Goal: Use online tool/utility: Utilize a website feature to perform a specific function

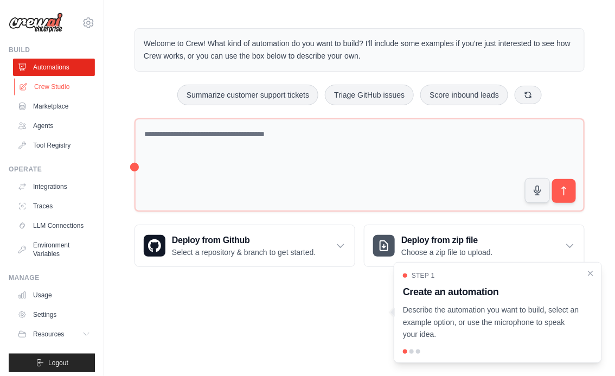
click at [54, 85] on link "Crew Studio" at bounding box center [55, 86] width 82 height 17
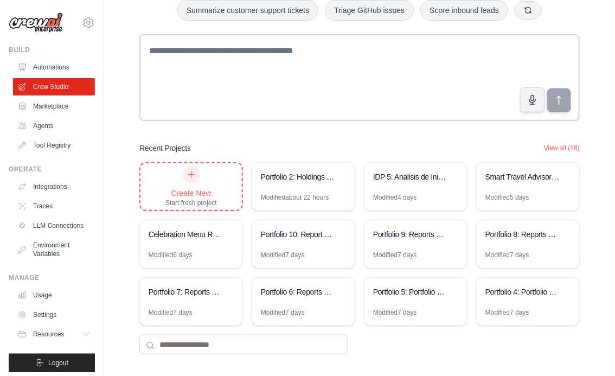
scroll to position [75, 0]
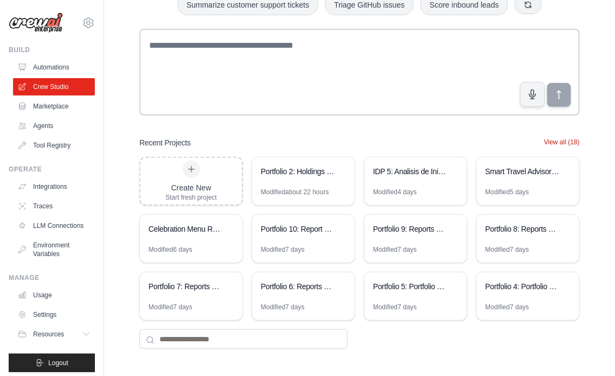
click at [551, 143] on button "View all (18)" at bounding box center [562, 142] width 36 height 9
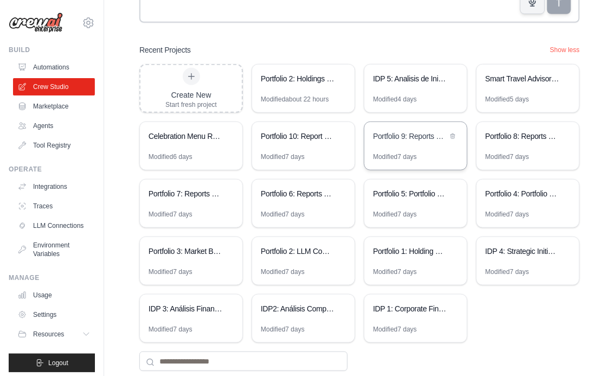
scroll to position [190, 0]
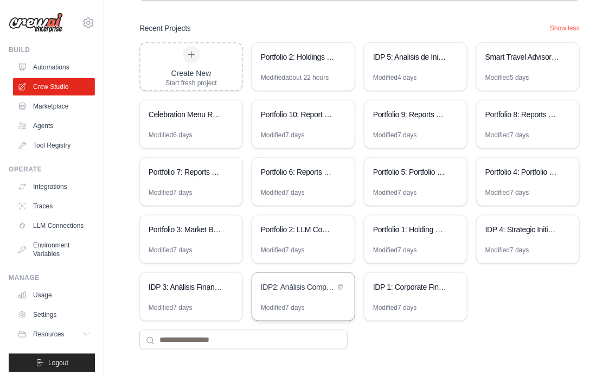
click at [301, 291] on div "IDP2: Análisis Competitivo Financiero" at bounding box center [298, 287] width 74 height 13
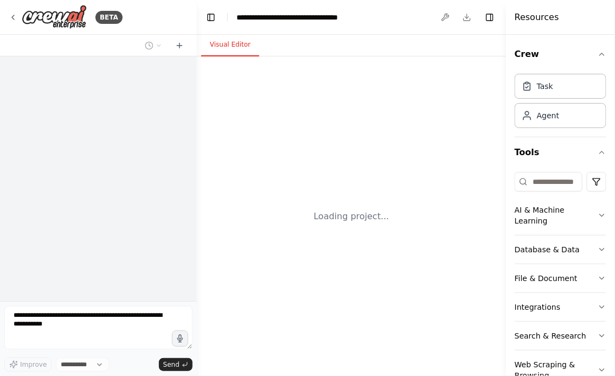
select select "****"
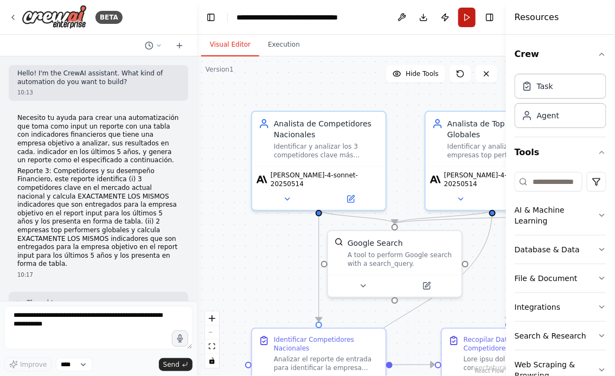
scroll to position [4211, 0]
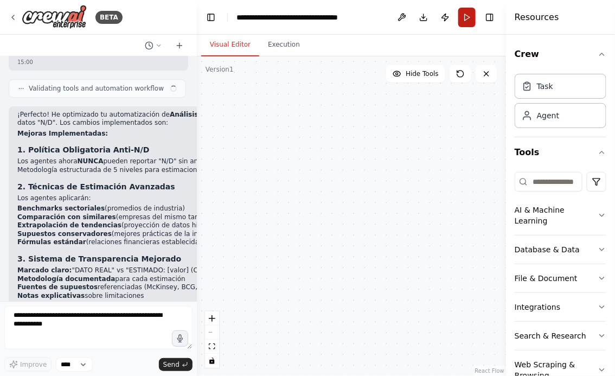
click at [466, 20] on button "Run" at bounding box center [466, 18] width 17 height 20
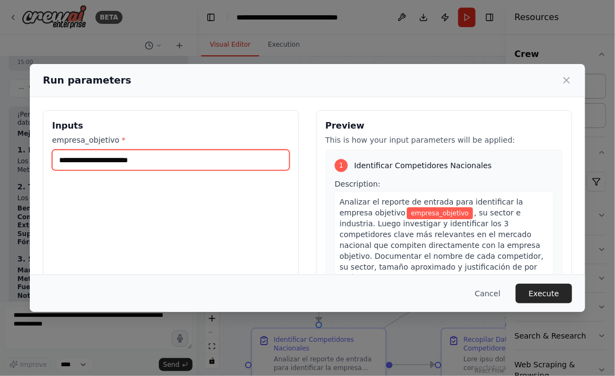
click at [149, 159] on input "empresa_objetivo *" at bounding box center [171, 160] width 238 height 21
type input "**********"
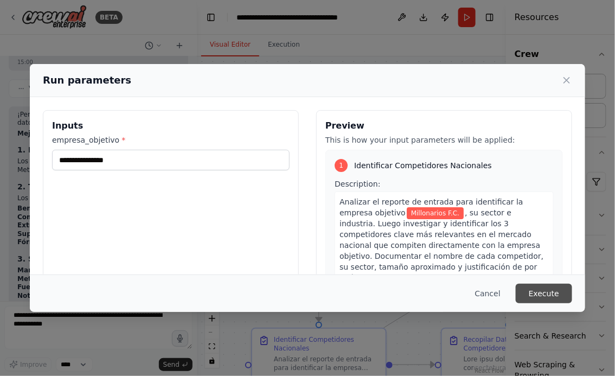
click at [551, 293] on button "Execute" at bounding box center [544, 294] width 56 height 20
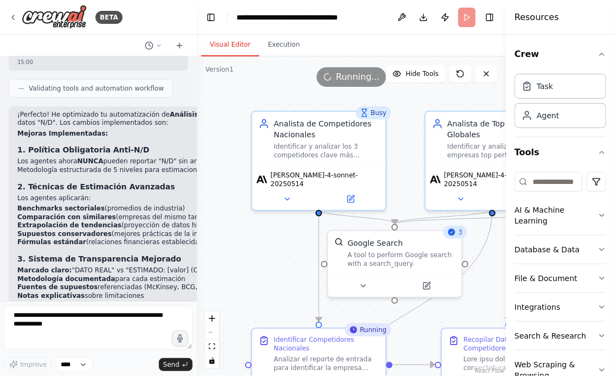
drag, startPoint x: 254, startPoint y: 268, endPoint x: 219, endPoint y: 199, distance: 78.1
click at [219, 199] on div ".deletable-edge-delete-btn { width: 20px; height: 20px; border: 0px solid #ffff…" at bounding box center [351, 215] width 309 height 319
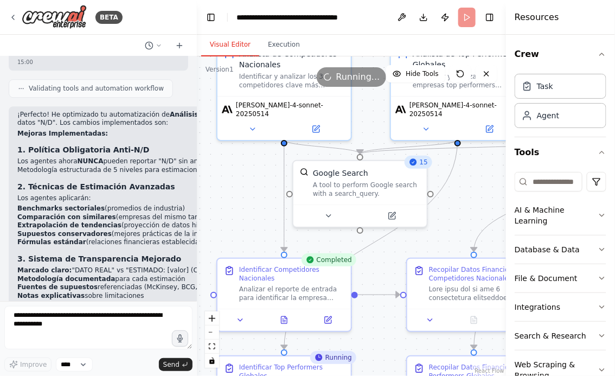
drag, startPoint x: 238, startPoint y: 191, endPoint x: 213, endPoint y: 112, distance: 82.5
click at [213, 114] on div ".deletable-edge-delete-btn { width: 20px; height: 20px; border: 0px solid #ffff…" at bounding box center [351, 215] width 309 height 319
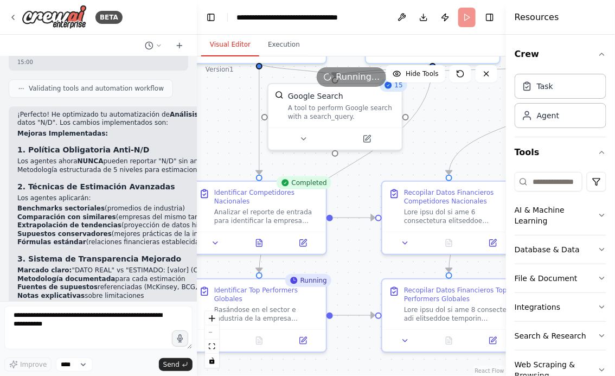
drag, startPoint x: 355, startPoint y: 251, endPoint x: 356, endPoint y: 197, distance: 54.2
click at [356, 197] on div ".deletable-edge-delete-btn { width: 20px; height: 20px; border: 0px solid #ffff…" at bounding box center [351, 215] width 309 height 319
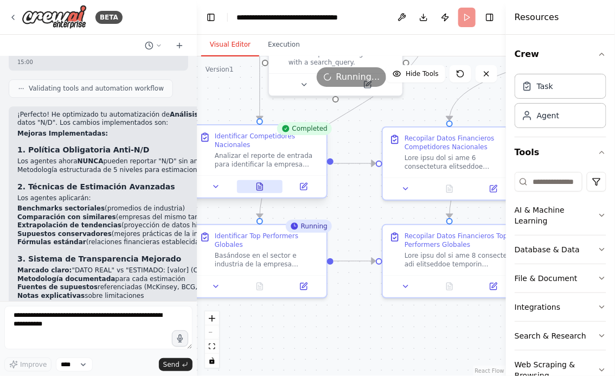
click at [260, 187] on icon at bounding box center [259, 187] width 3 height 0
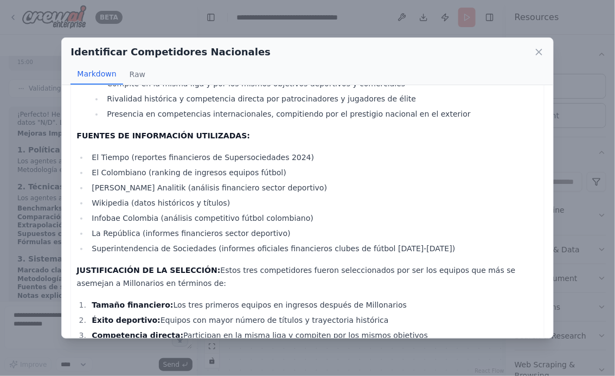
scroll to position [700, 0]
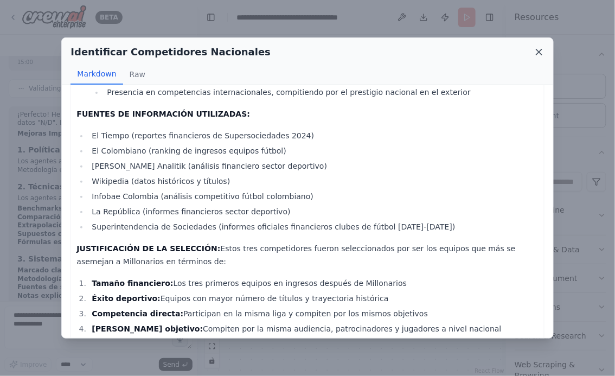
click at [541, 51] on icon at bounding box center [538, 51] width 5 height 5
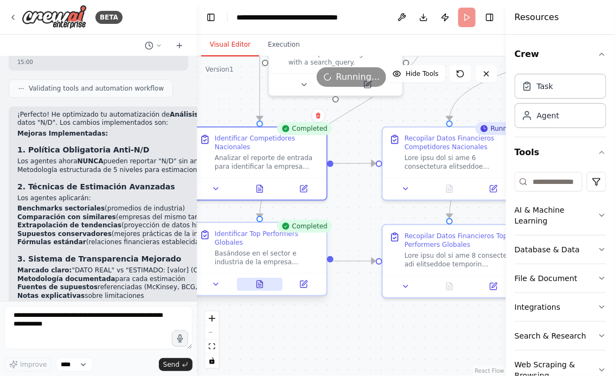
click at [260, 285] on icon at bounding box center [259, 285] width 3 height 0
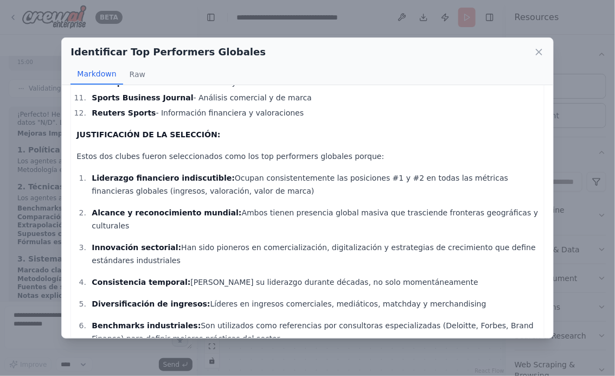
scroll to position [891, 0]
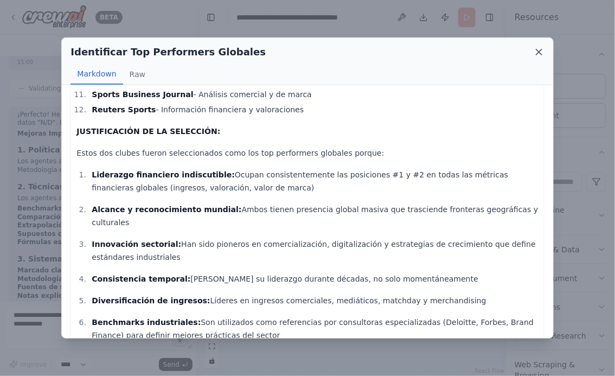
click at [539, 55] on icon at bounding box center [539, 52] width 11 height 11
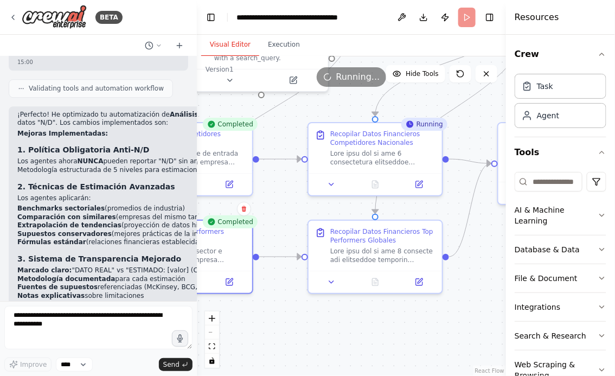
drag, startPoint x: 357, startPoint y: 317, endPoint x: 249, endPoint y: 311, distance: 108.6
click at [251, 310] on div ".deletable-edge-delete-btn { width: 20px; height: 20px; border: 0px solid #ffff…" at bounding box center [351, 215] width 309 height 319
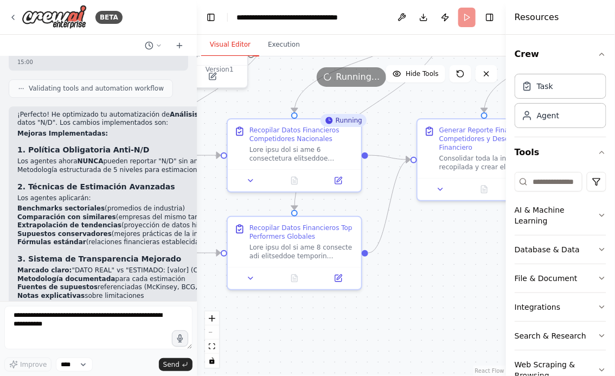
drag, startPoint x: 346, startPoint y: 313, endPoint x: 291, endPoint y: 312, distance: 54.8
click at [292, 312] on div ".deletable-edge-delete-btn { width: 20px; height: 20px; border: 0px solid #ffff…" at bounding box center [351, 215] width 309 height 319
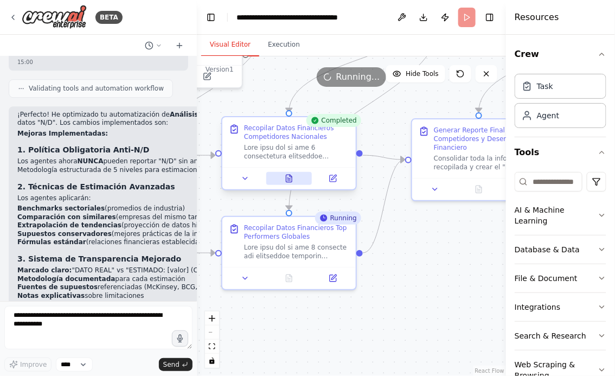
click at [296, 177] on button at bounding box center [289, 178] width 46 height 13
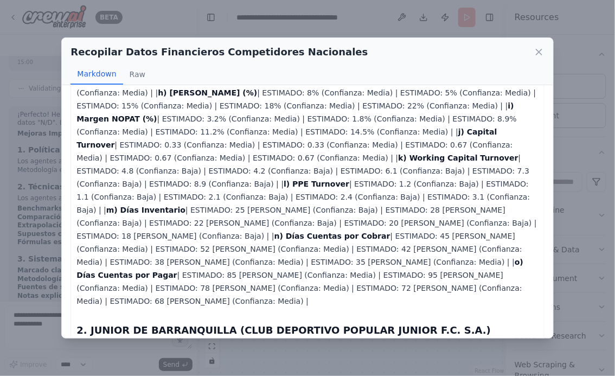
scroll to position [0, 0]
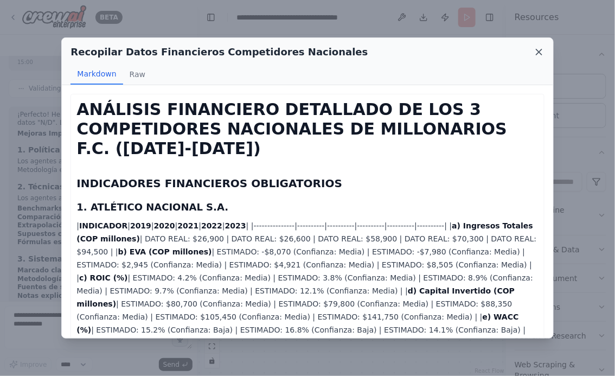
click at [539, 52] on icon at bounding box center [538, 51] width 5 height 5
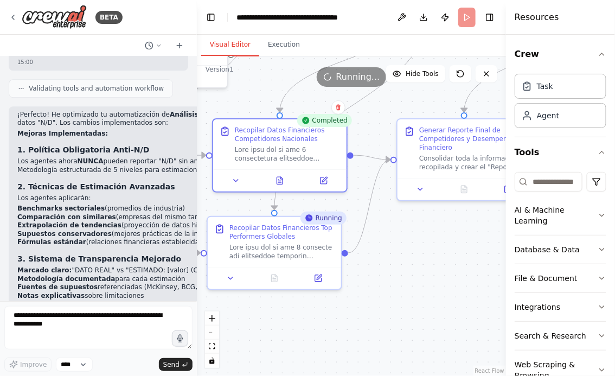
drag, startPoint x: 438, startPoint y: 260, endPoint x: 415, endPoint y: 260, distance: 22.2
click at [418, 260] on div ".deletable-edge-delete-btn { width: 20px; height: 20px; border: 0px solid #ffff…" at bounding box center [351, 215] width 309 height 319
drag, startPoint x: 412, startPoint y: 260, endPoint x: 474, endPoint y: 263, distance: 62.4
click at [475, 263] on div ".deletable-edge-delete-btn { width: 20px; height: 20px; border: 0px solid #ffff…" at bounding box center [351, 215] width 309 height 319
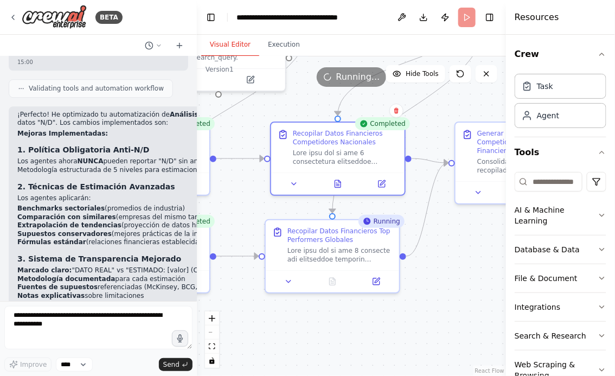
drag, startPoint x: 433, startPoint y: 277, endPoint x: 488, endPoint y: 280, distance: 54.8
click at [486, 280] on div ".deletable-edge-delete-btn { width: 20px; height: 20px; border: 0px solid #ffff…" at bounding box center [351, 215] width 309 height 319
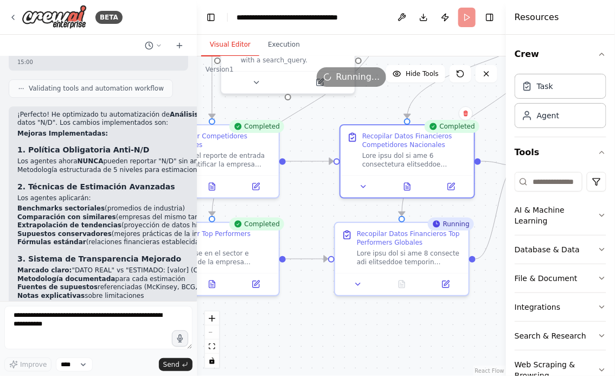
drag, startPoint x: 324, startPoint y: 318, endPoint x: 426, endPoint y: 318, distance: 102.5
click at [423, 318] on div ".deletable-edge-delete-btn { width: 20px; height: 20px; border: 0px solid #ffff…" at bounding box center [351, 215] width 309 height 319
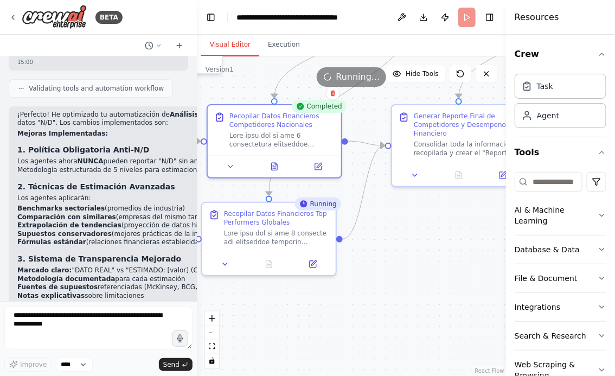
drag, startPoint x: 417, startPoint y: 319, endPoint x: 201, endPoint y: 299, distance: 216.8
click at [201, 299] on div ".deletable-edge-delete-btn { width: 20px; height: 20px; border: 0px solid #ffff…" at bounding box center [351, 215] width 309 height 319
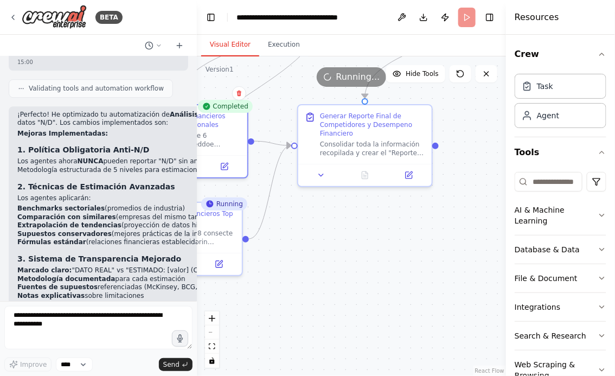
drag, startPoint x: 436, startPoint y: 291, endPoint x: 314, endPoint y: 291, distance: 121.5
click at [315, 291] on div ".deletable-edge-delete-btn { width: 20px; height: 20px; border: 0px solid #ffff…" at bounding box center [351, 215] width 309 height 319
